Goal: Information Seeking & Learning: Learn about a topic

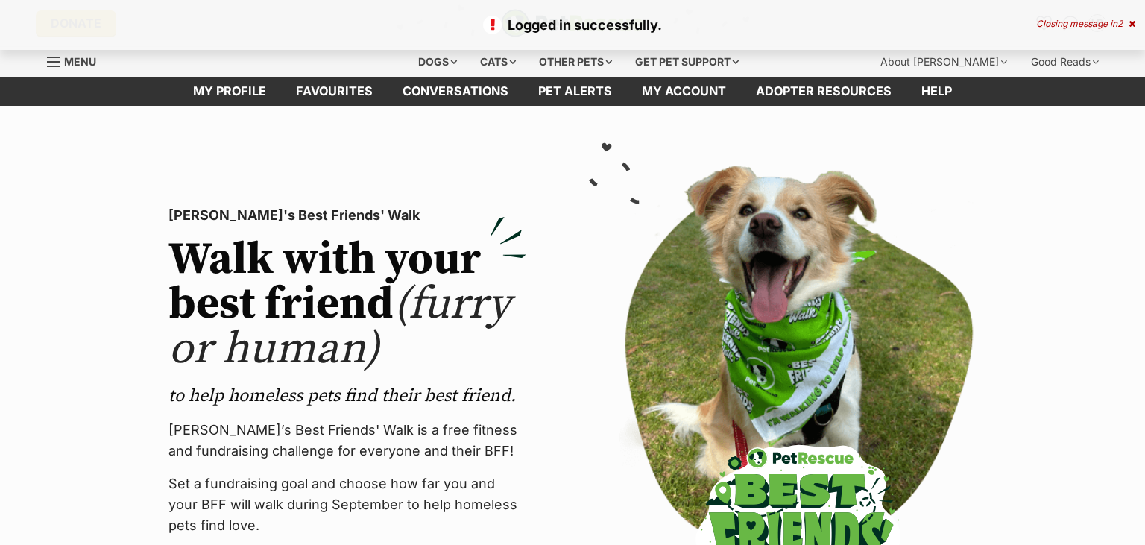
click at [1117, 22] on div "Closing message in 2" at bounding box center [1085, 24] width 99 height 10
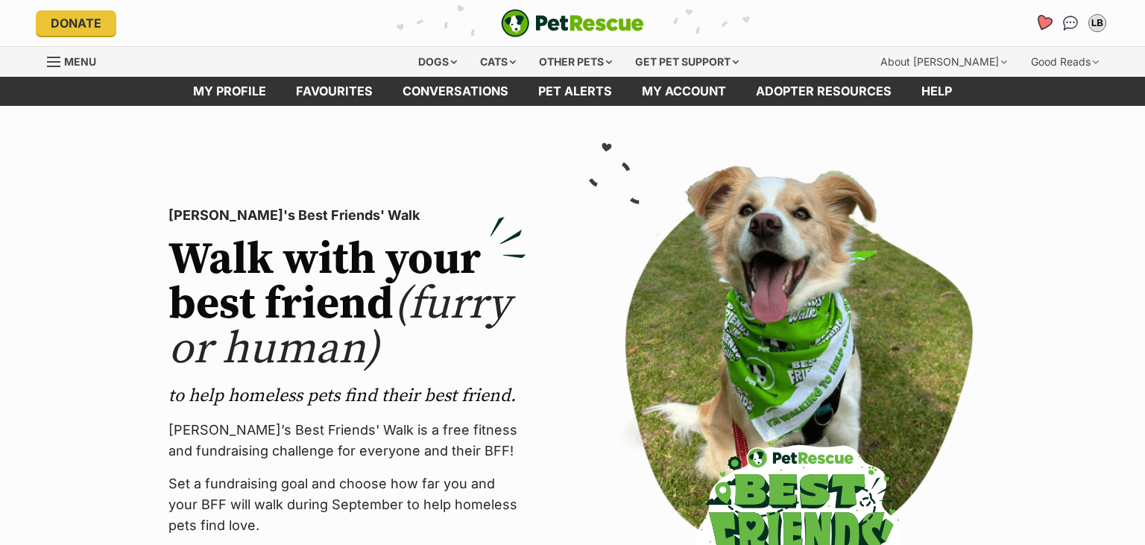
click at [1048, 16] on link "Favourites" at bounding box center [1043, 22] width 31 height 31
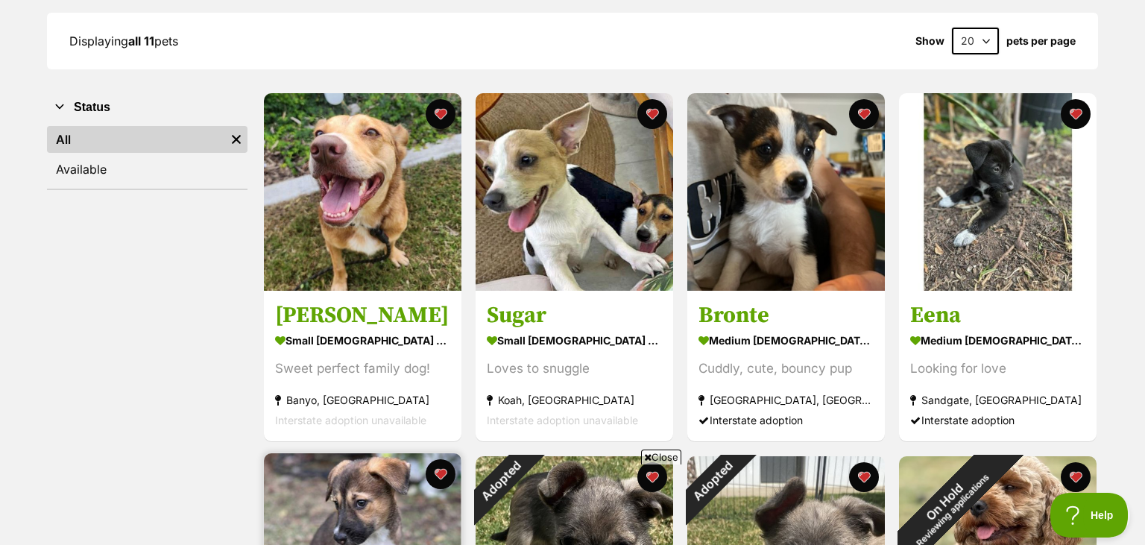
scroll to position [205, 0]
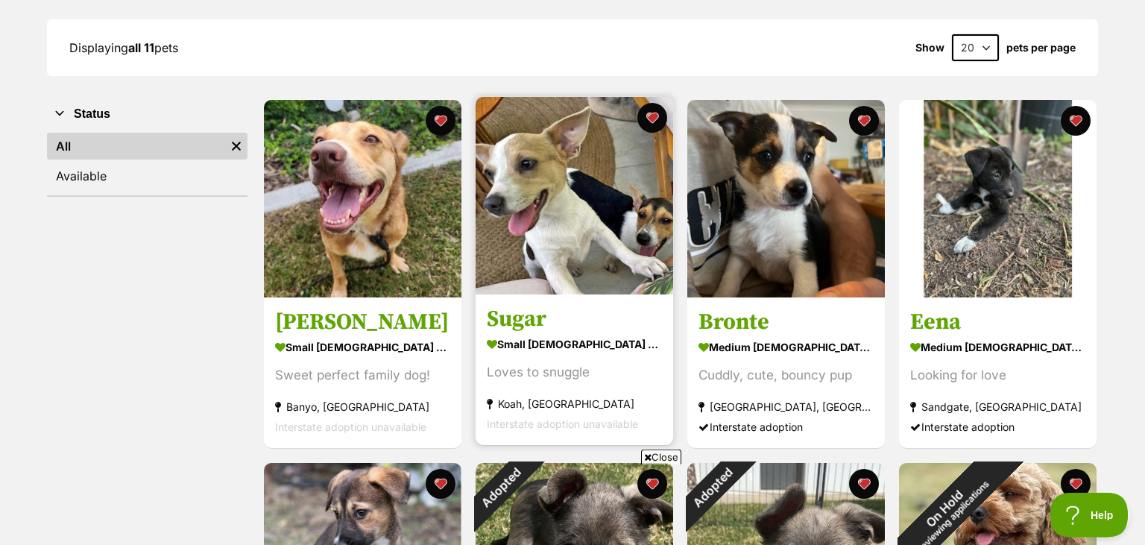
click at [587, 259] on img at bounding box center [575, 196] width 198 height 198
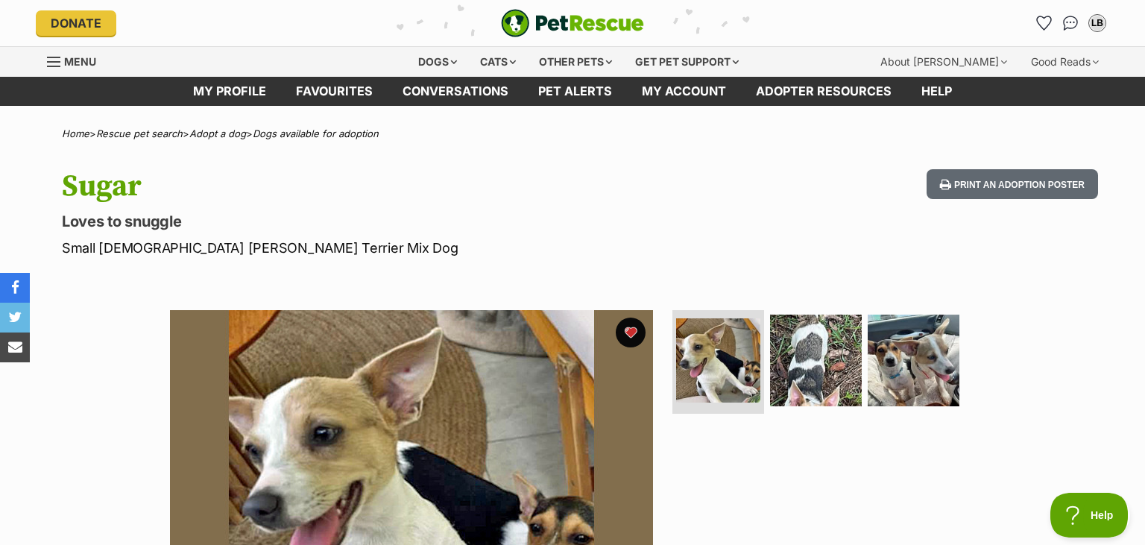
click at [71, 66] on span "Menu" at bounding box center [80, 61] width 32 height 13
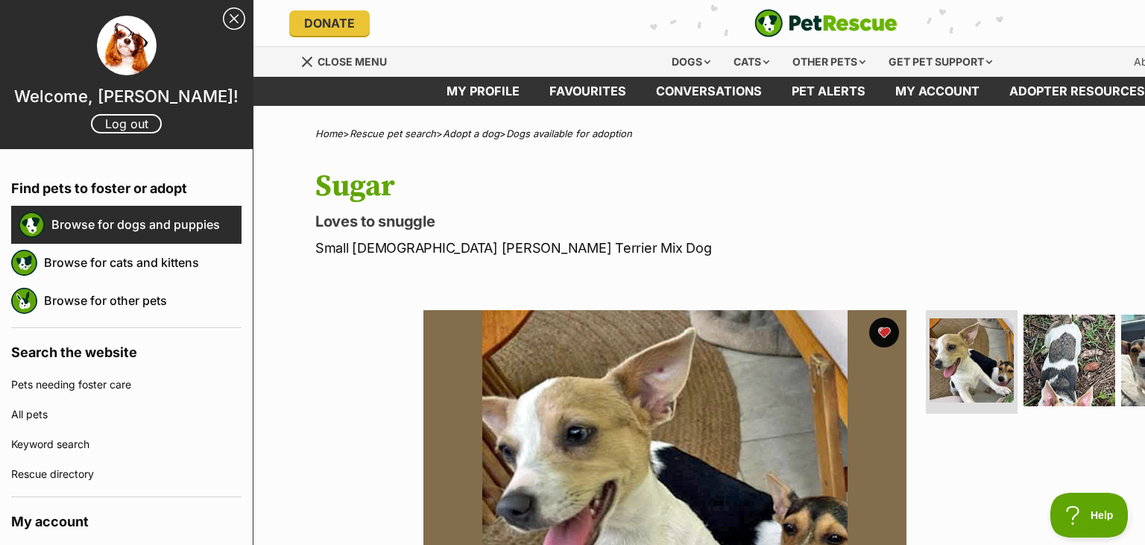
click at [79, 238] on link "Browse for dogs and puppies" at bounding box center [146, 224] width 190 height 31
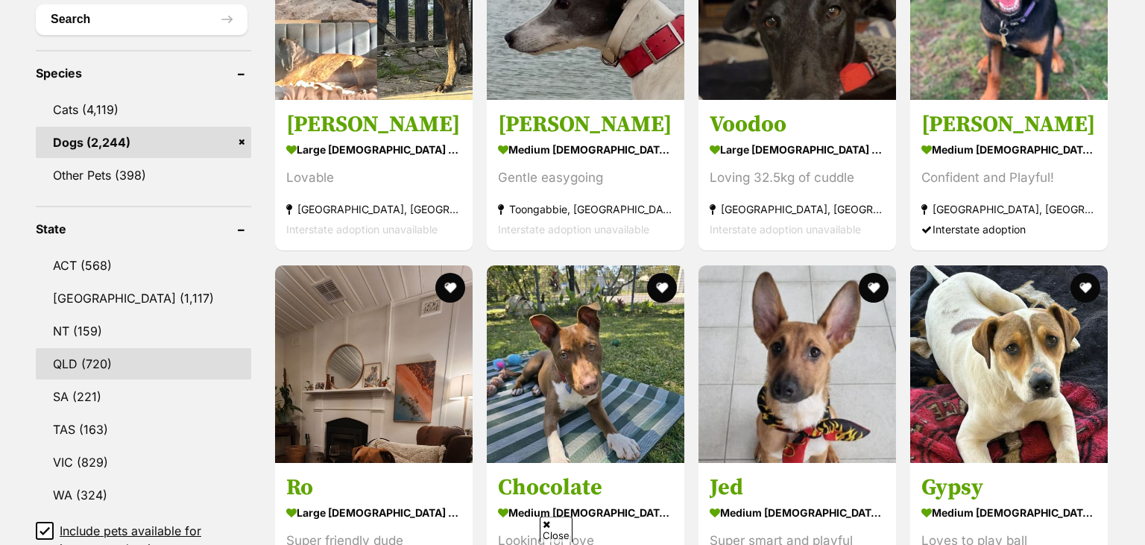
click at [91, 359] on link "QLD (720)" at bounding box center [143, 363] width 215 height 31
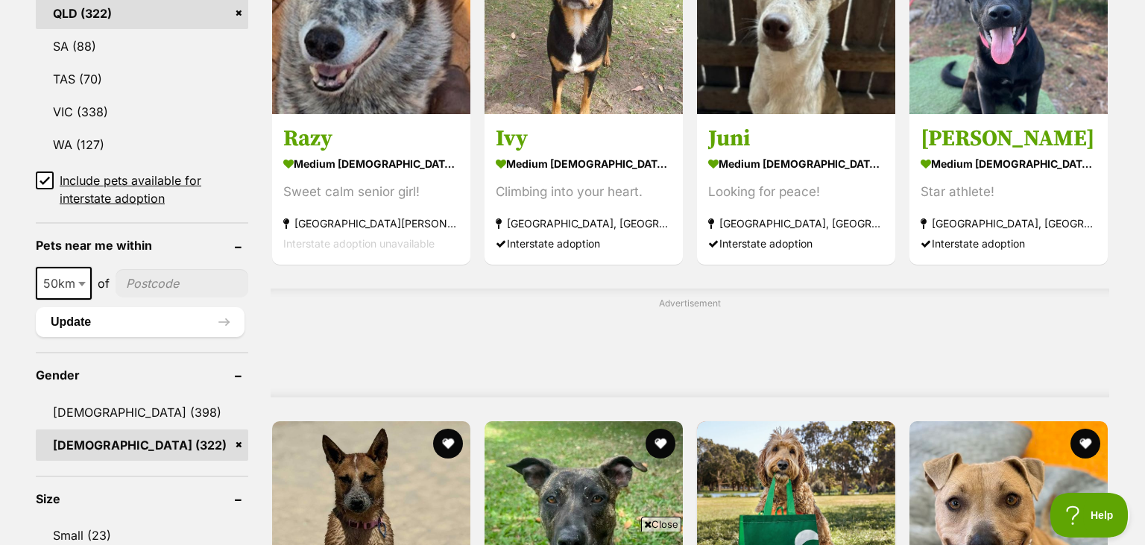
scroll to position [966, 0]
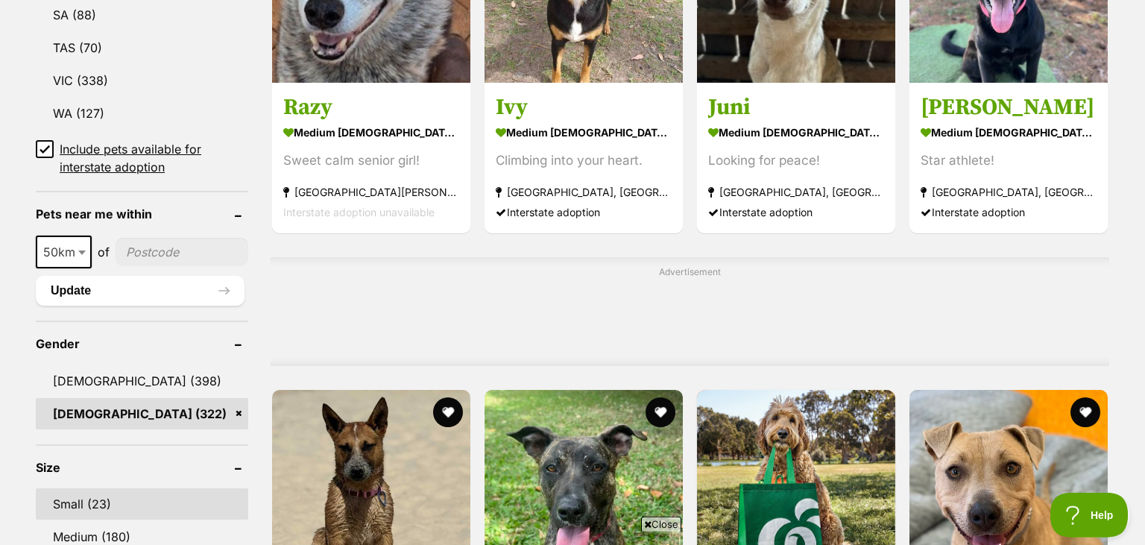
click at [100, 503] on link "Small (23)" at bounding box center [142, 503] width 212 height 31
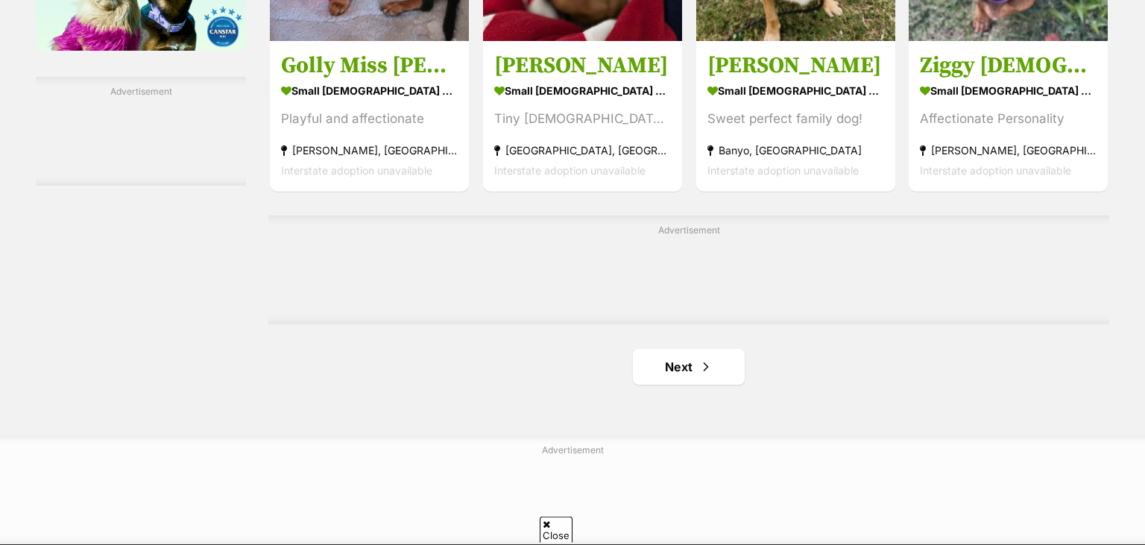
scroll to position [2400, 0]
click at [699, 360] on span "Next page" at bounding box center [705, 367] width 15 height 18
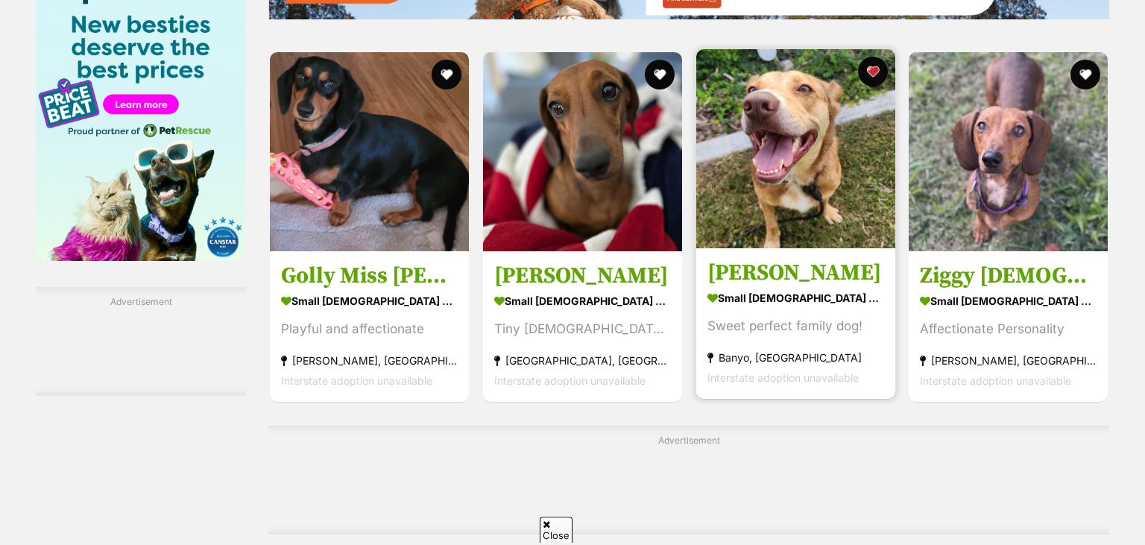
scroll to position [2191, 0]
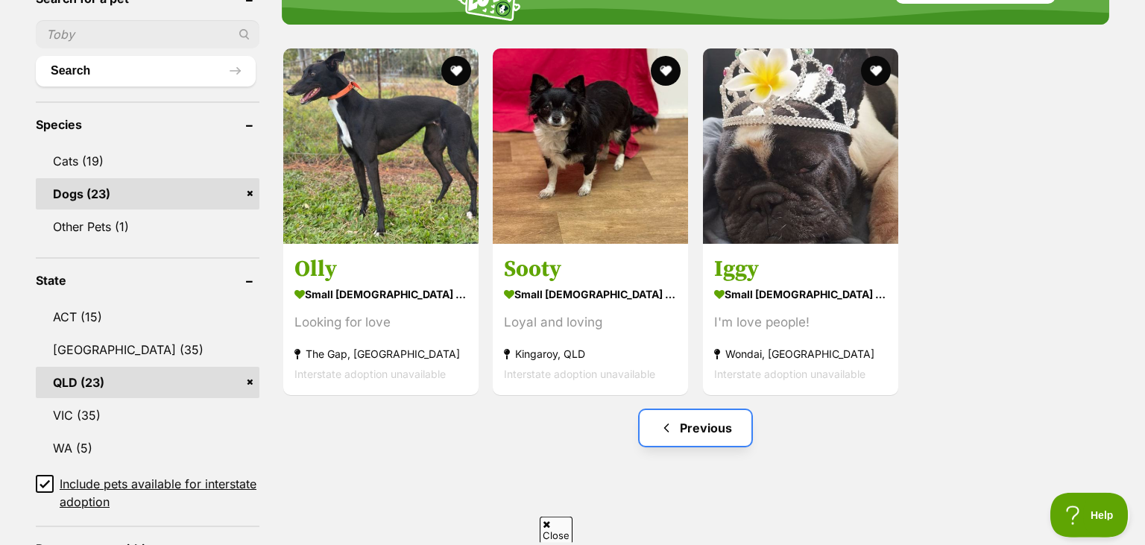
click at [685, 414] on link "Previous" at bounding box center [696, 428] width 112 height 36
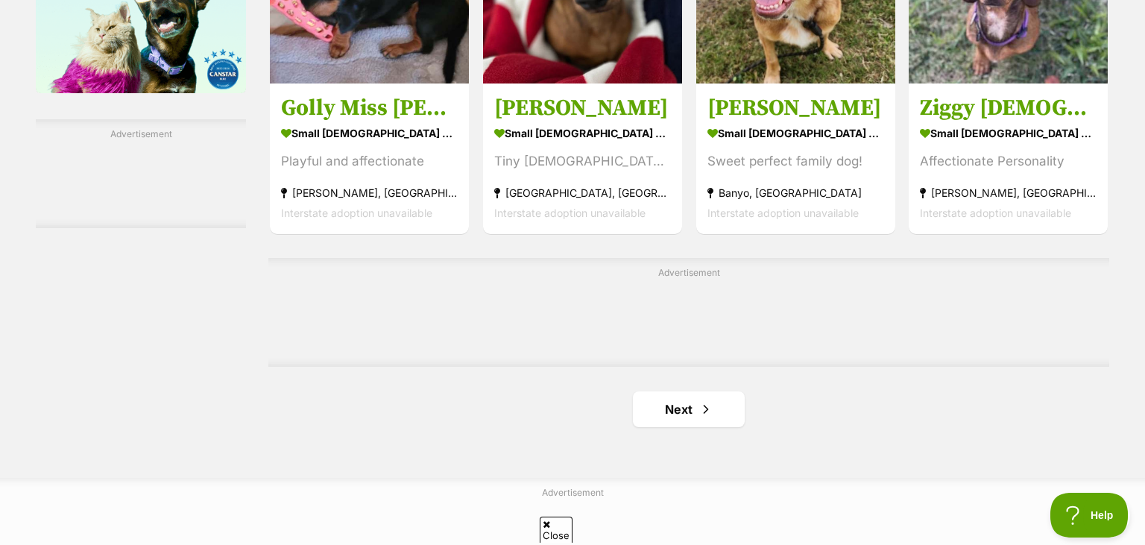
scroll to position [2239, 0]
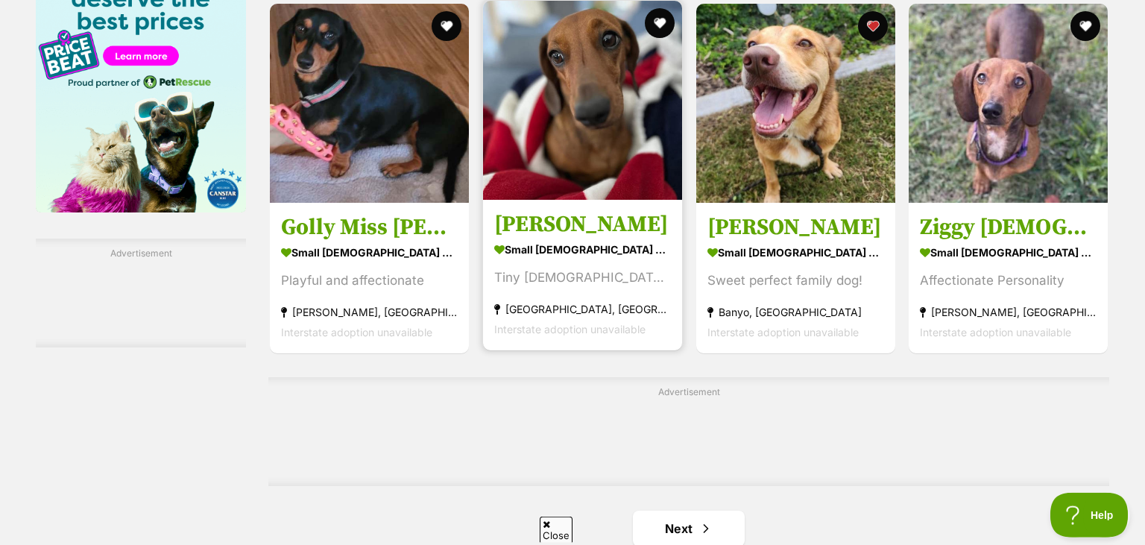
click at [575, 193] on img at bounding box center [582, 100] width 199 height 199
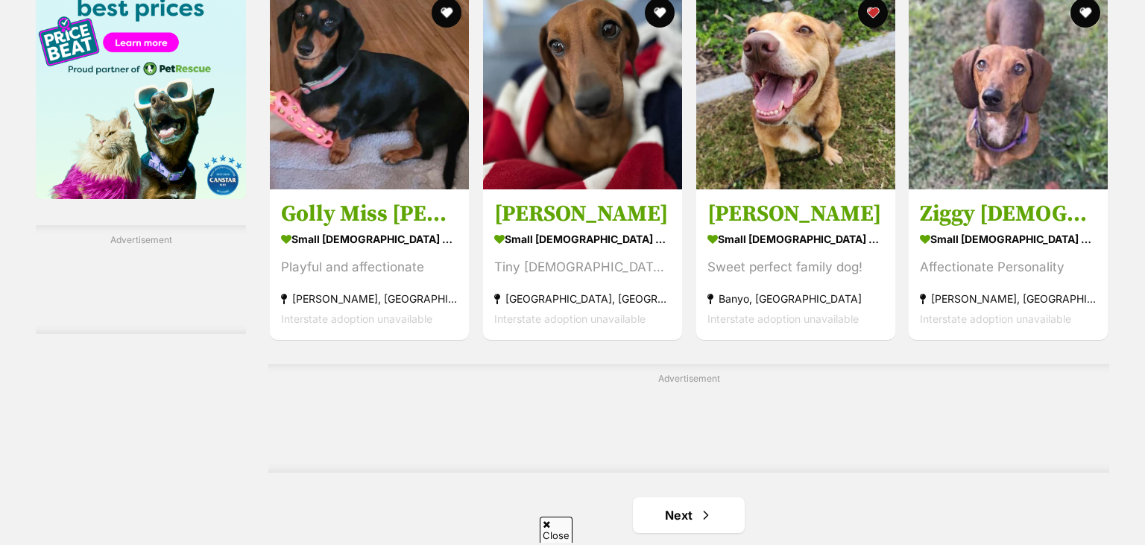
scroll to position [2234, 0]
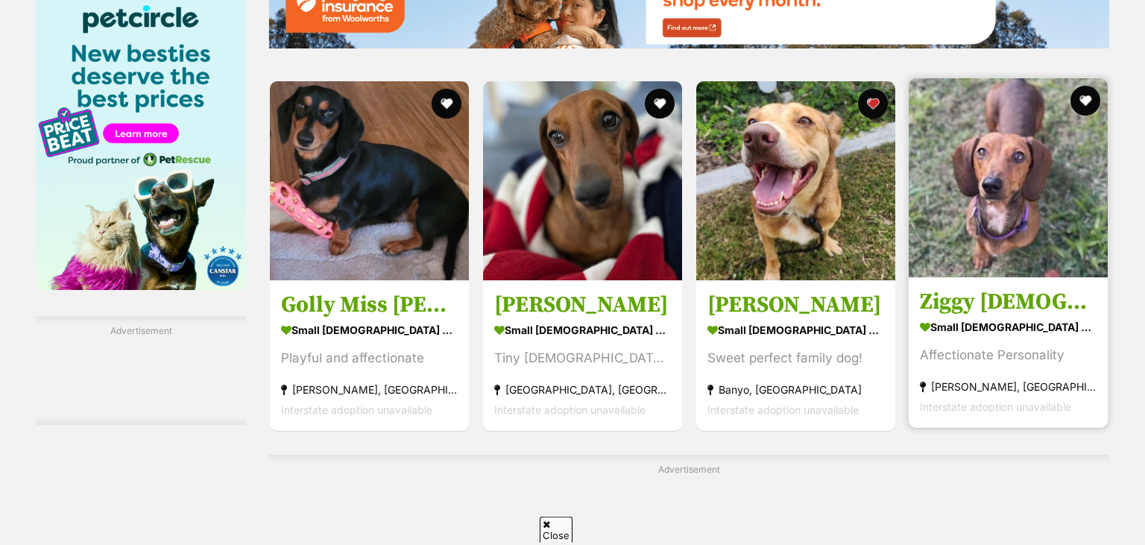
scroll to position [2161, 0]
click at [1015, 348] on div "Affectionate Personality" at bounding box center [1008, 355] width 177 height 20
click at [1002, 222] on img at bounding box center [1008, 177] width 199 height 199
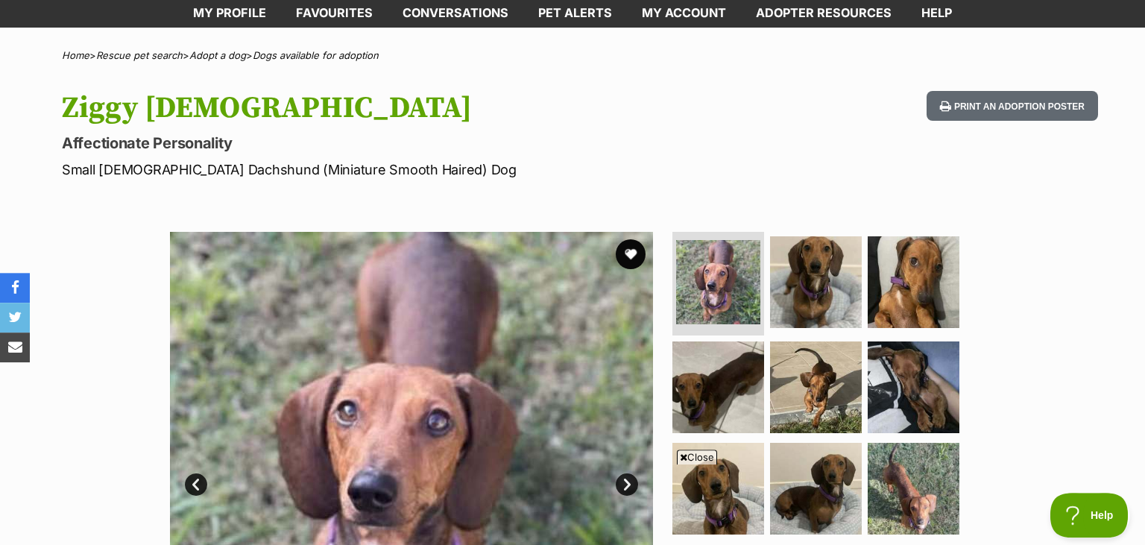
scroll to position [66, 0]
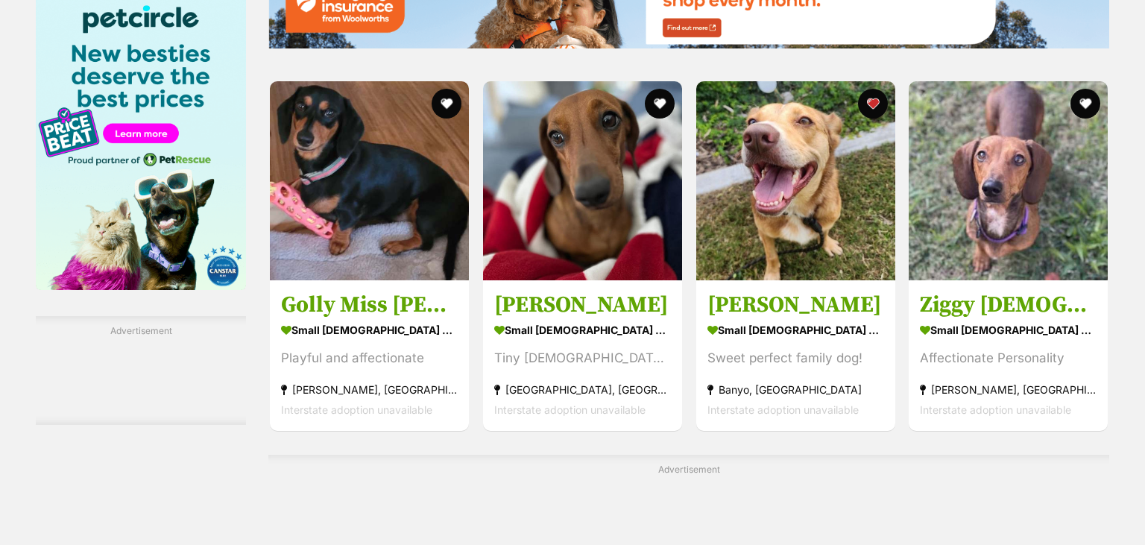
click at [756, 302] on h3 "[PERSON_NAME]" at bounding box center [795, 305] width 177 height 28
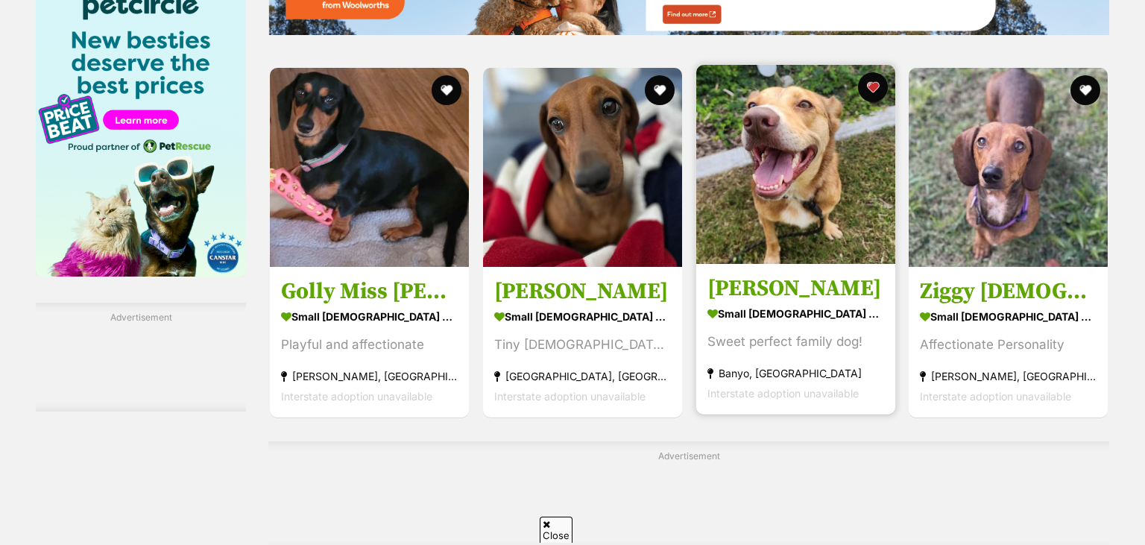
click at [792, 211] on img at bounding box center [795, 164] width 199 height 199
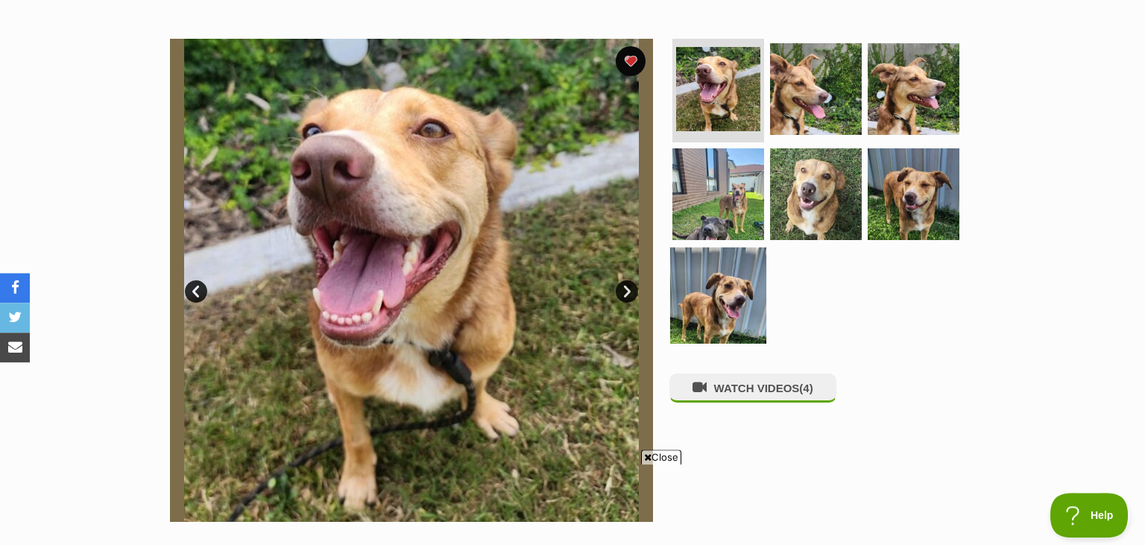
click at [728, 303] on img at bounding box center [718, 295] width 96 height 96
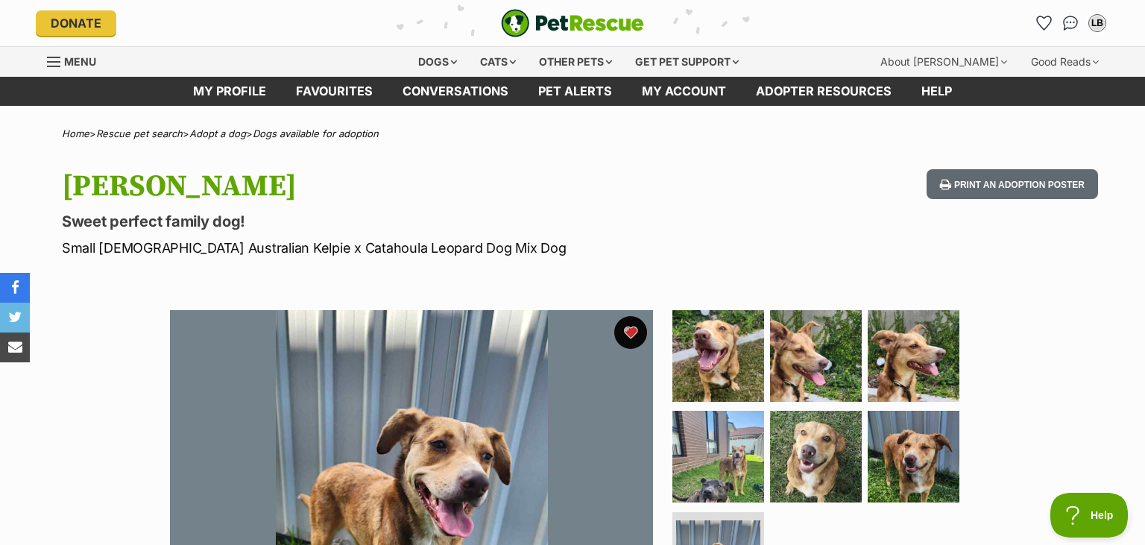
click at [637, 332] on button "favourite" at bounding box center [630, 332] width 33 height 33
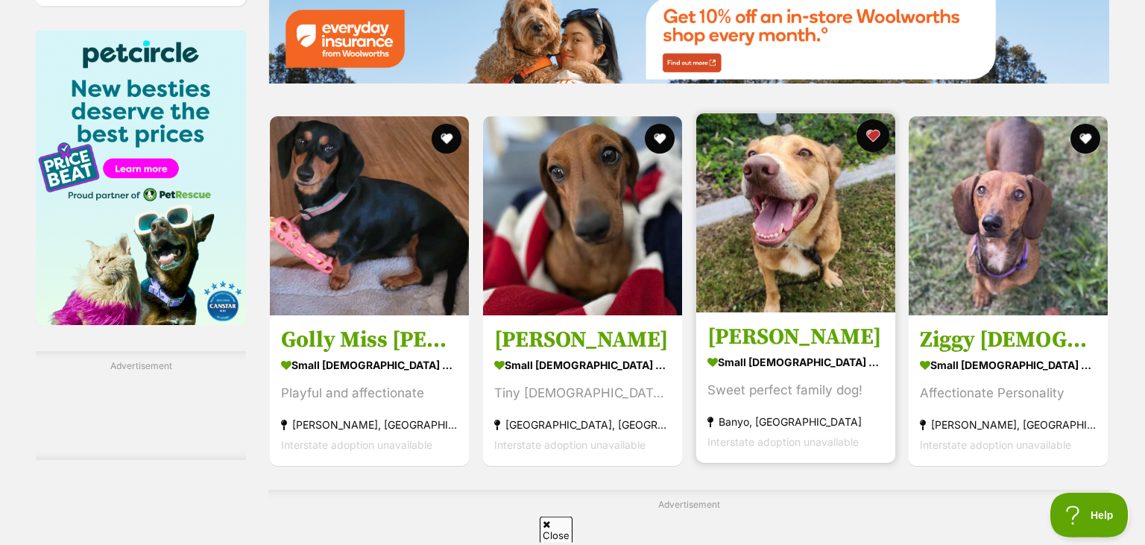
click at [868, 134] on button "favourite" at bounding box center [872, 135] width 33 height 33
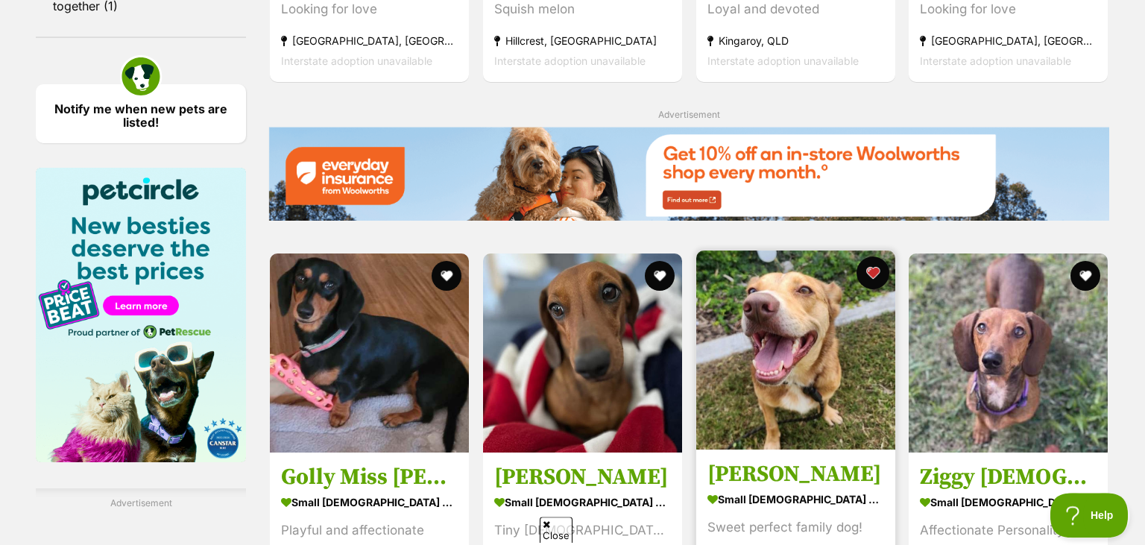
scroll to position [1931, 0]
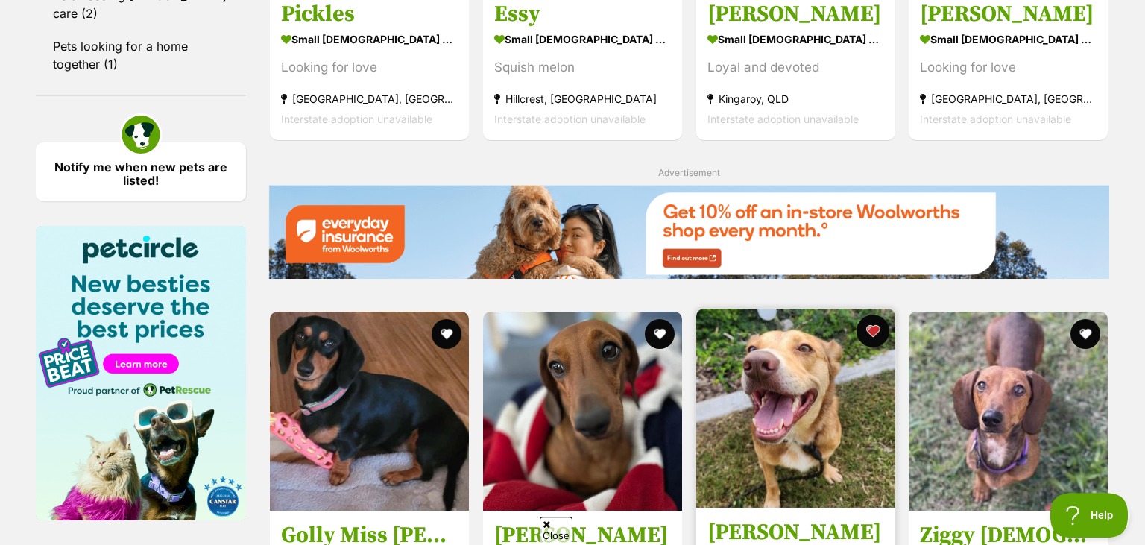
click at [865, 327] on button "favourite" at bounding box center [872, 331] width 33 height 33
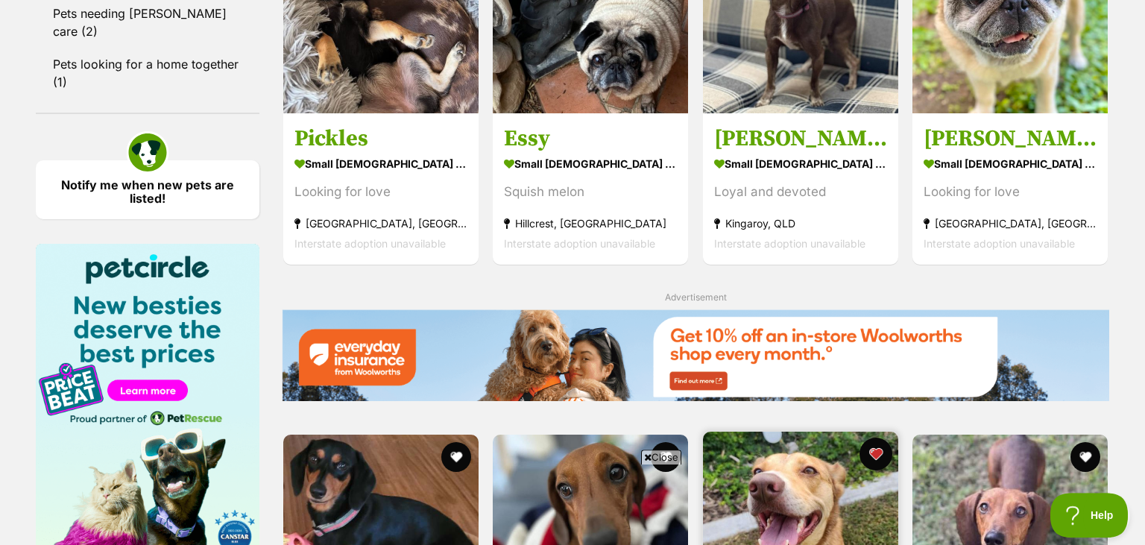
scroll to position [0, 0]
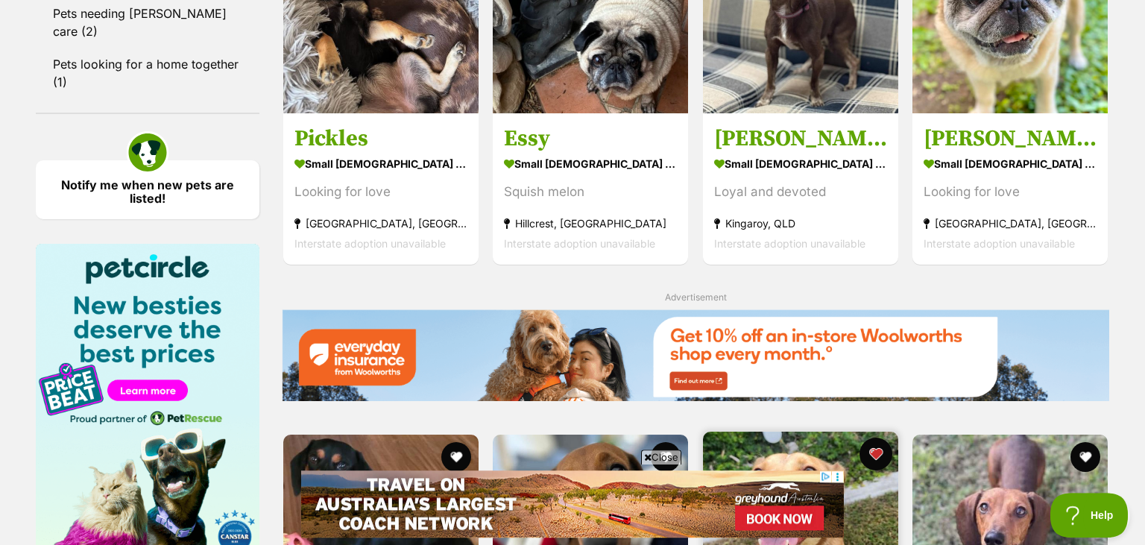
click at [875, 451] on button "favourite" at bounding box center [875, 454] width 33 height 33
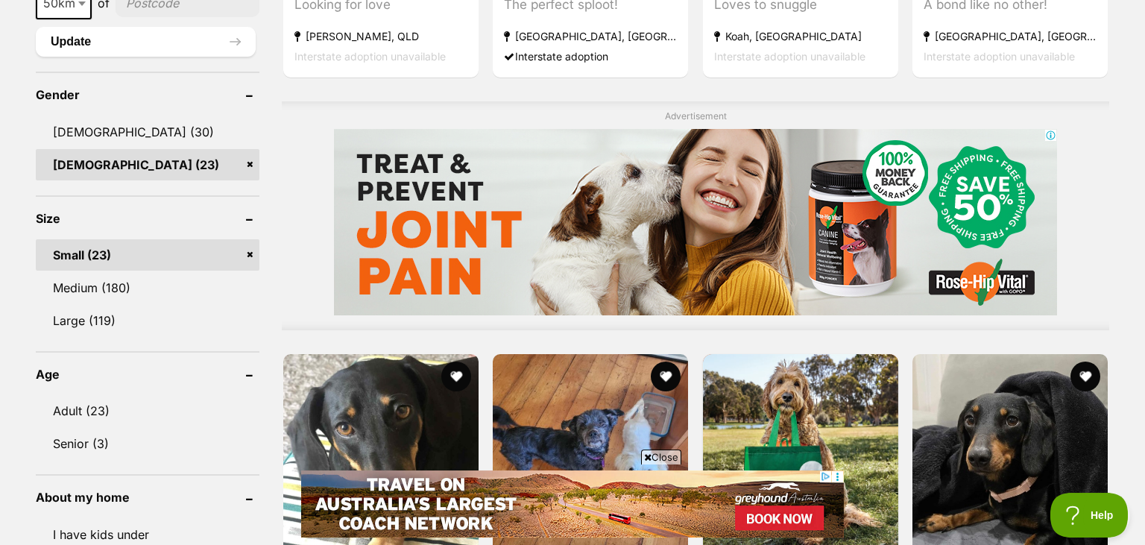
scroll to position [1275, 0]
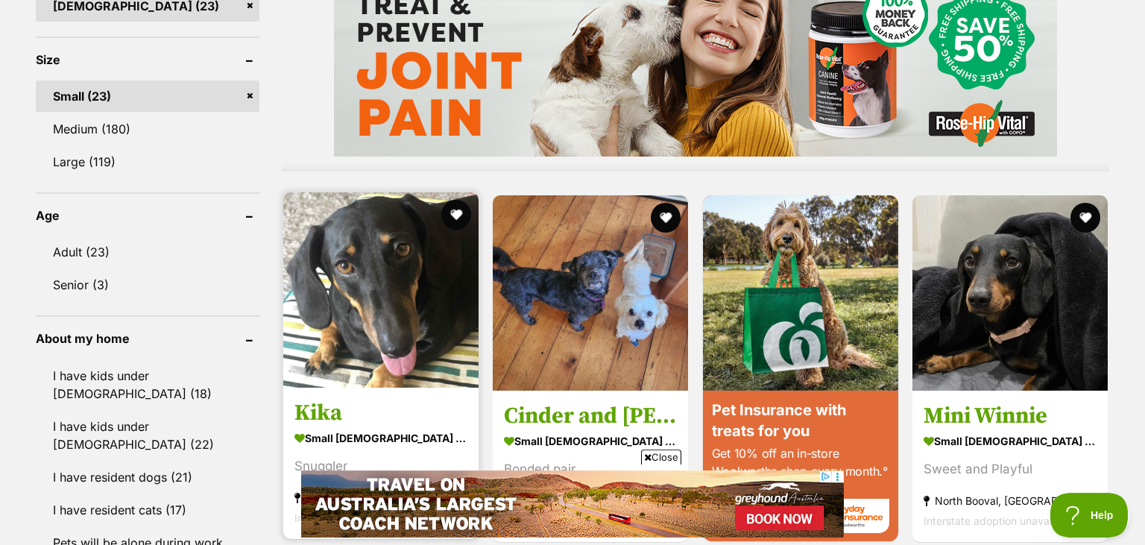
click at [344, 361] on img at bounding box center [380, 289] width 195 height 195
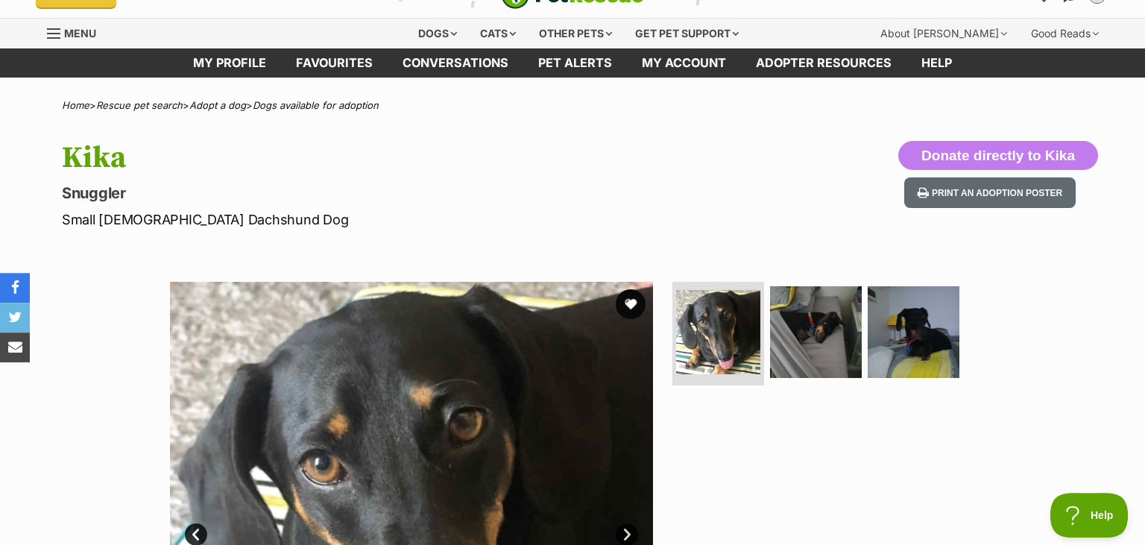
scroll to position [26, 0]
